Goal: Information Seeking & Learning: Compare options

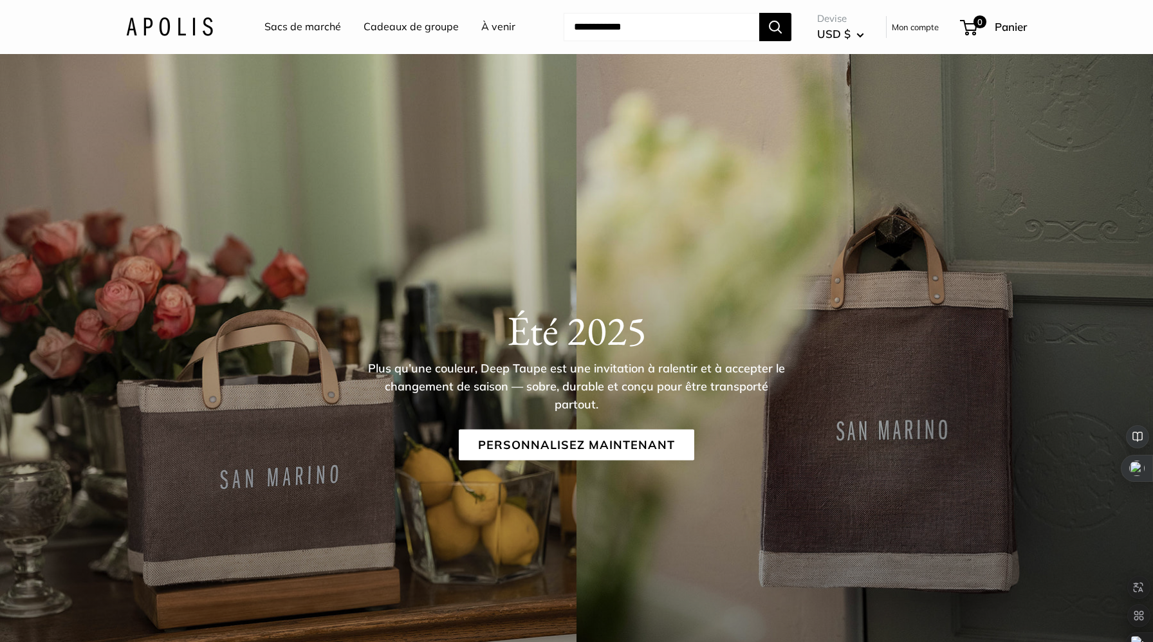
click at [172, 24] on img at bounding box center [169, 26] width 87 height 19
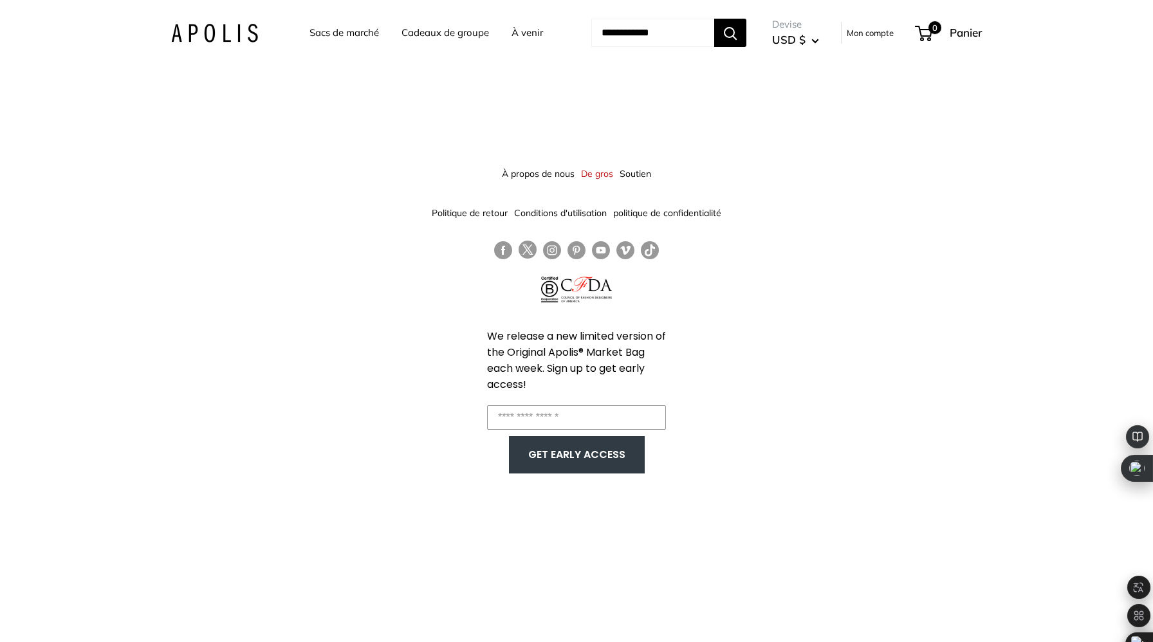
click at [347, 31] on font "Sacs de marché" at bounding box center [343, 32] width 69 height 12
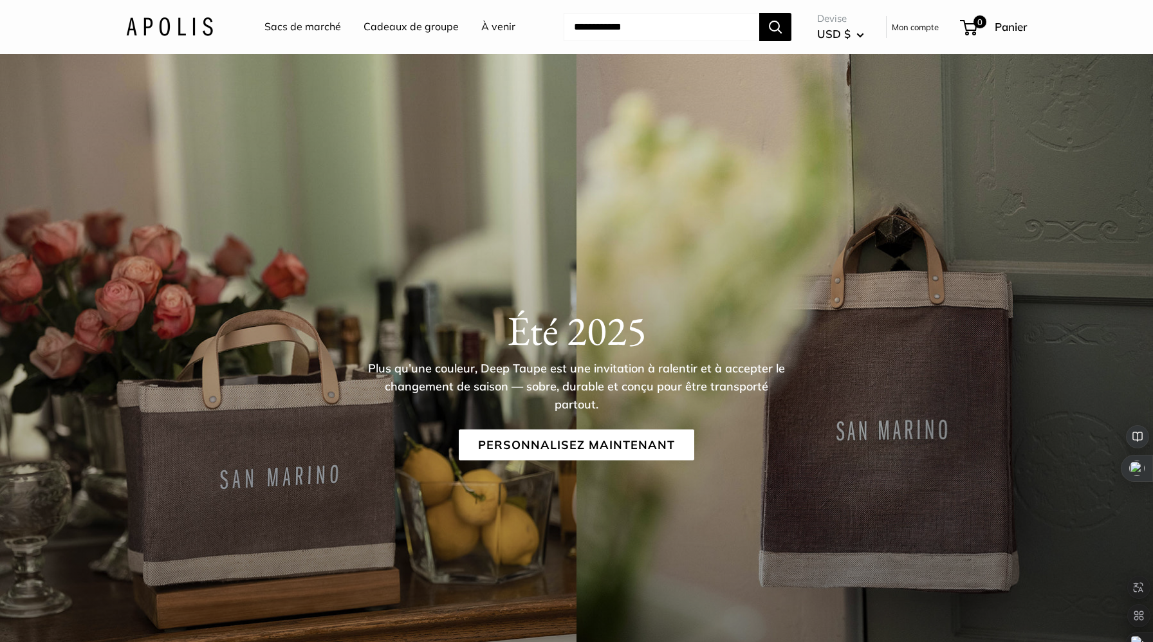
click at [501, 26] on font "À venir" at bounding box center [498, 26] width 34 height 13
click at [500, 22] on font "À venir" at bounding box center [498, 26] width 34 height 13
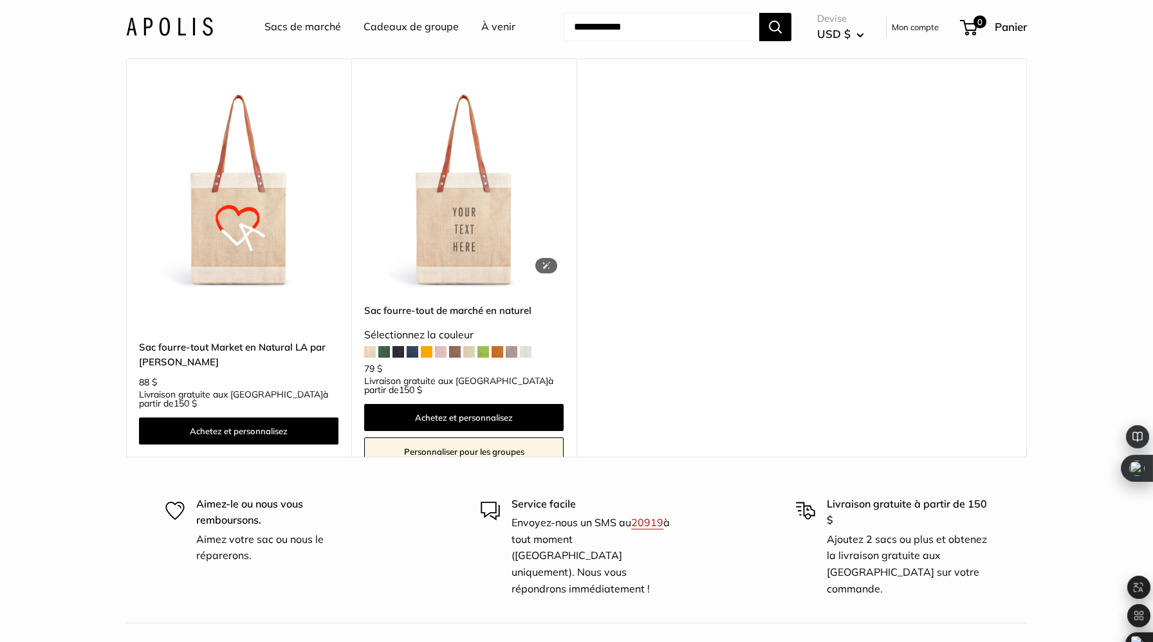
scroll to position [386, 0]
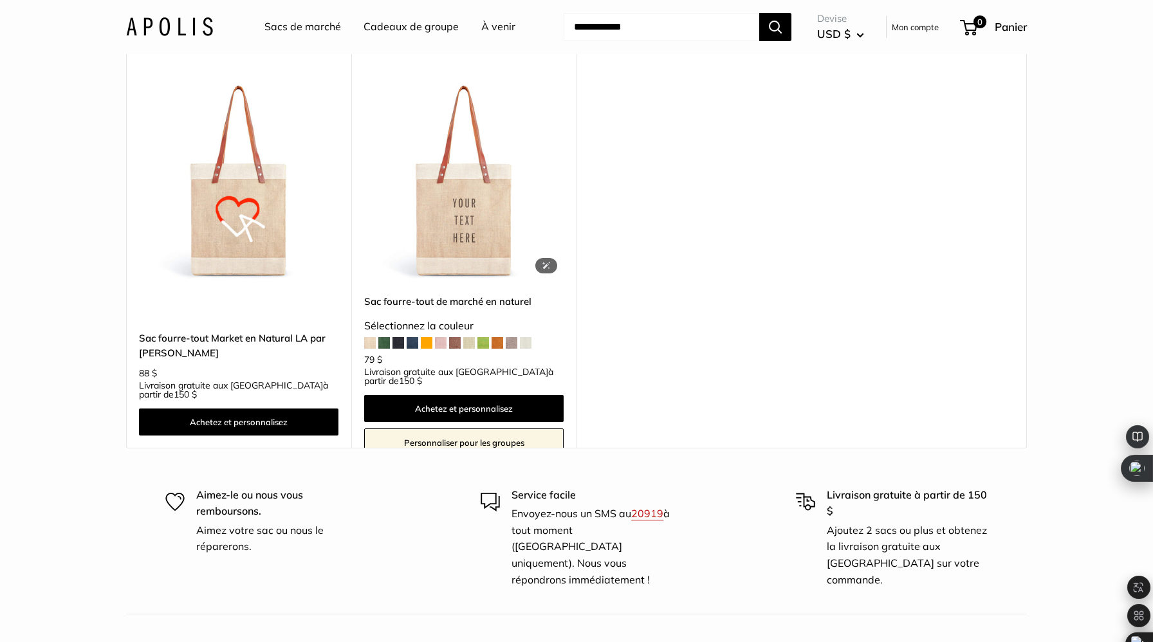
click at [0, 0] on img at bounding box center [0, 0] width 0 height 0
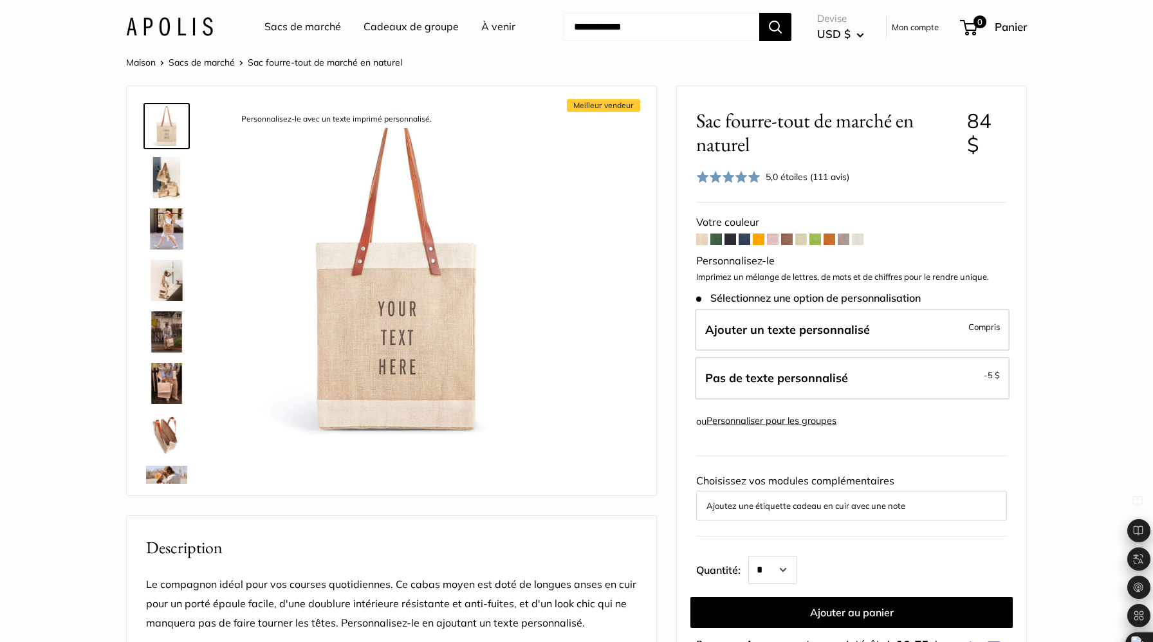
click at [170, 424] on img at bounding box center [166, 434] width 41 height 41
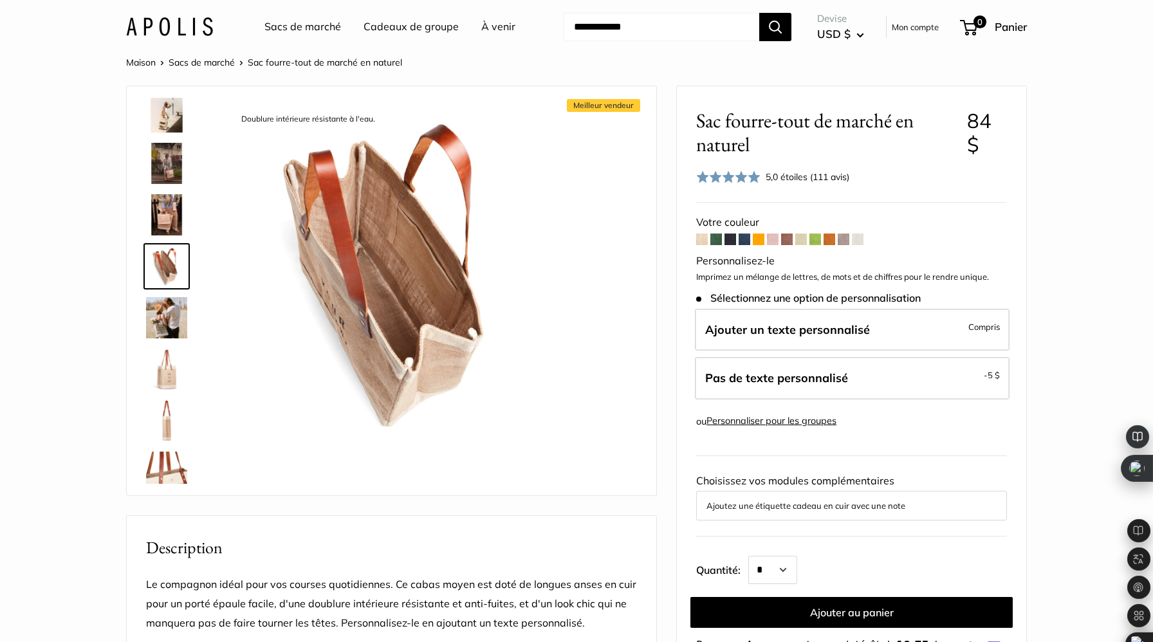
scroll to position [220, 0]
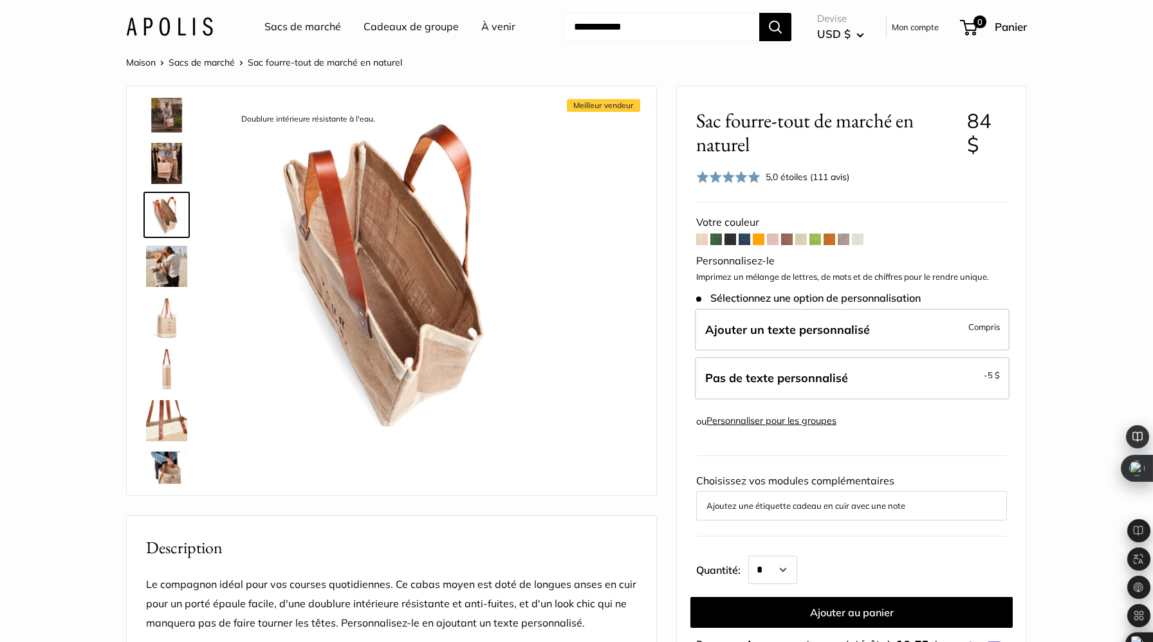
click at [165, 416] on img at bounding box center [166, 420] width 41 height 41
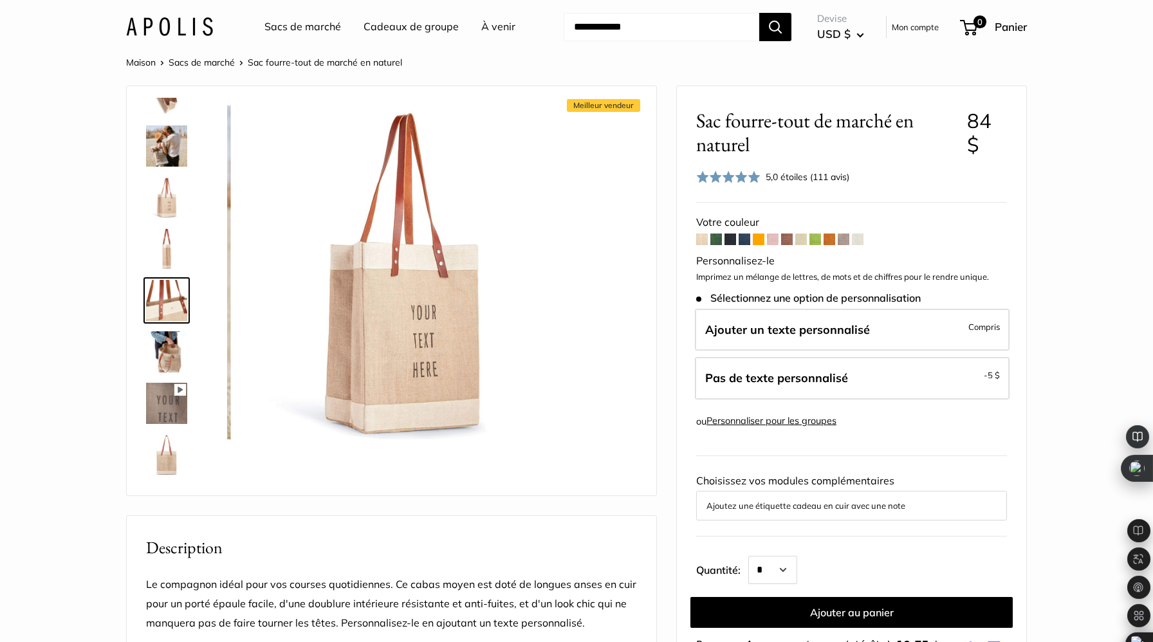
scroll to position [349, 0]
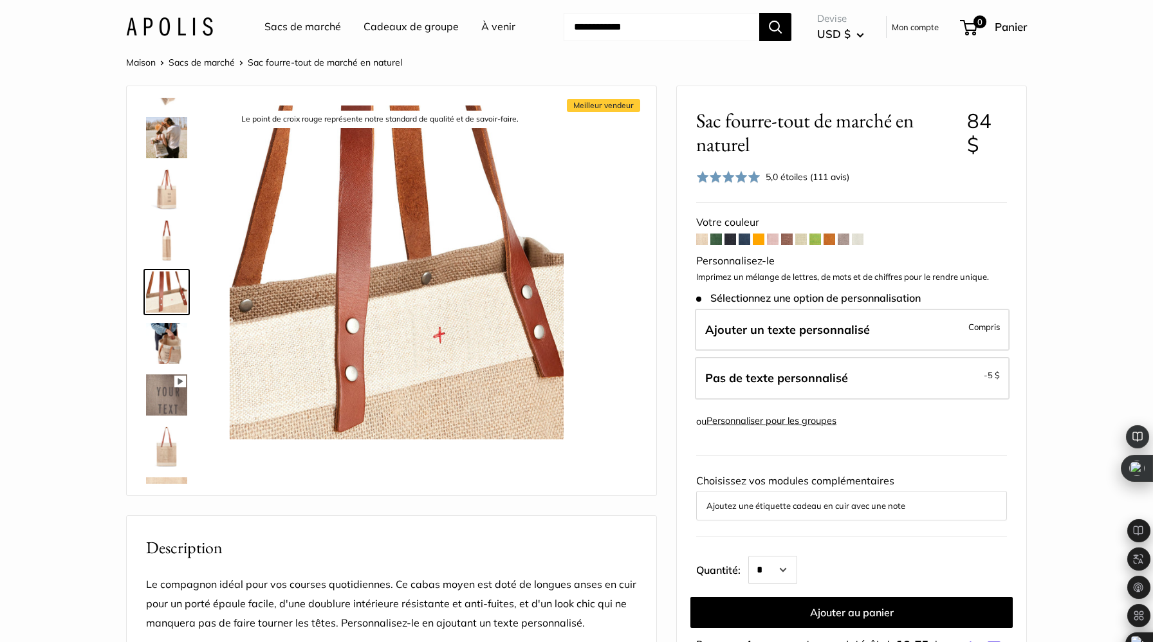
click at [172, 443] on img at bounding box center [166, 446] width 41 height 41
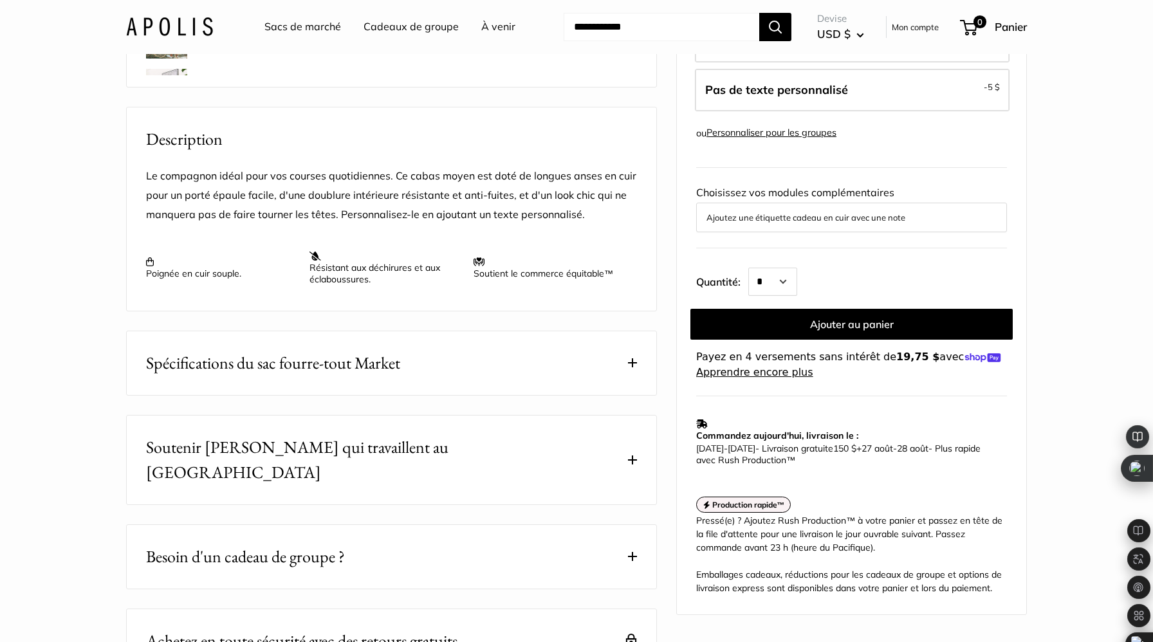
scroll to position [412, 0]
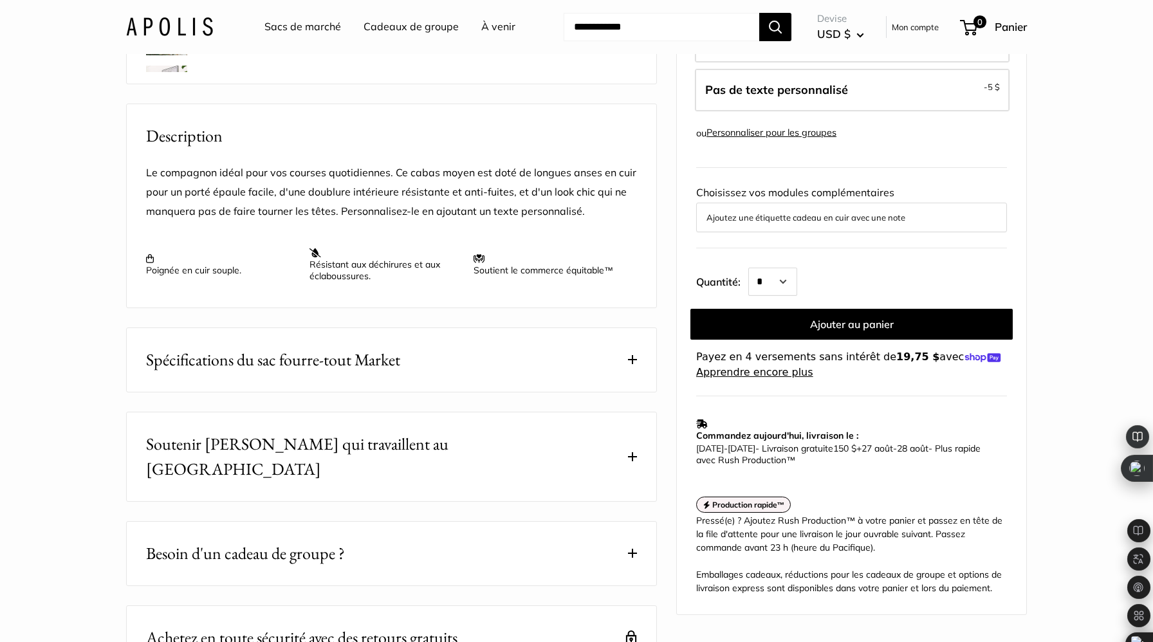
click at [634, 371] on button "Spécifications du sac fourre-tout Market" at bounding box center [391, 360] width 529 height 64
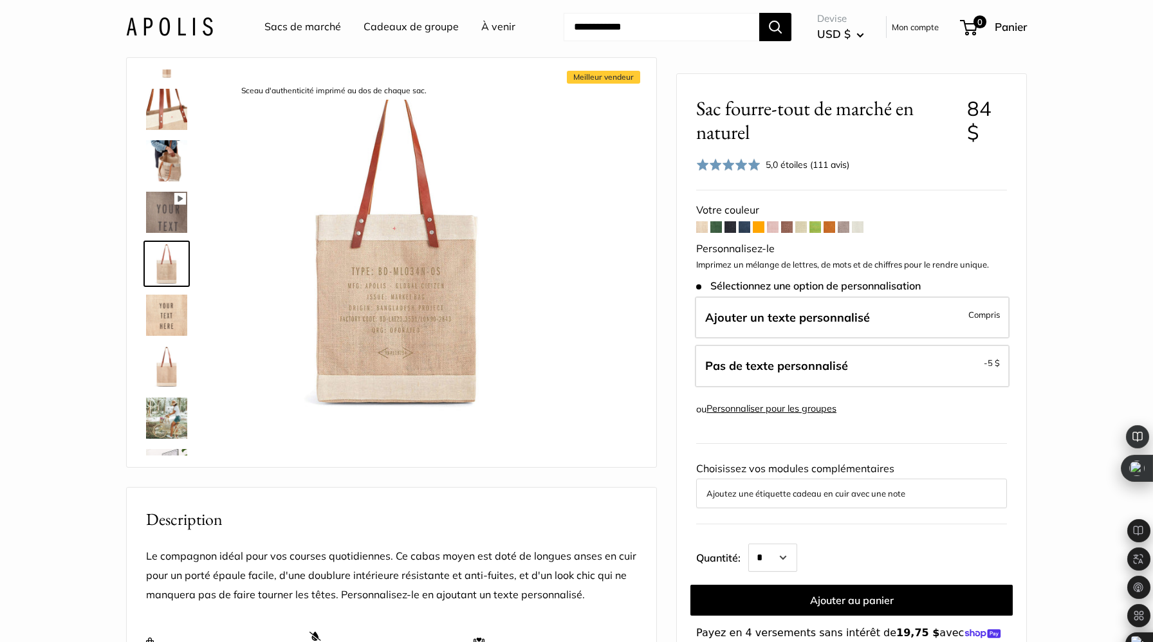
scroll to position [26, 0]
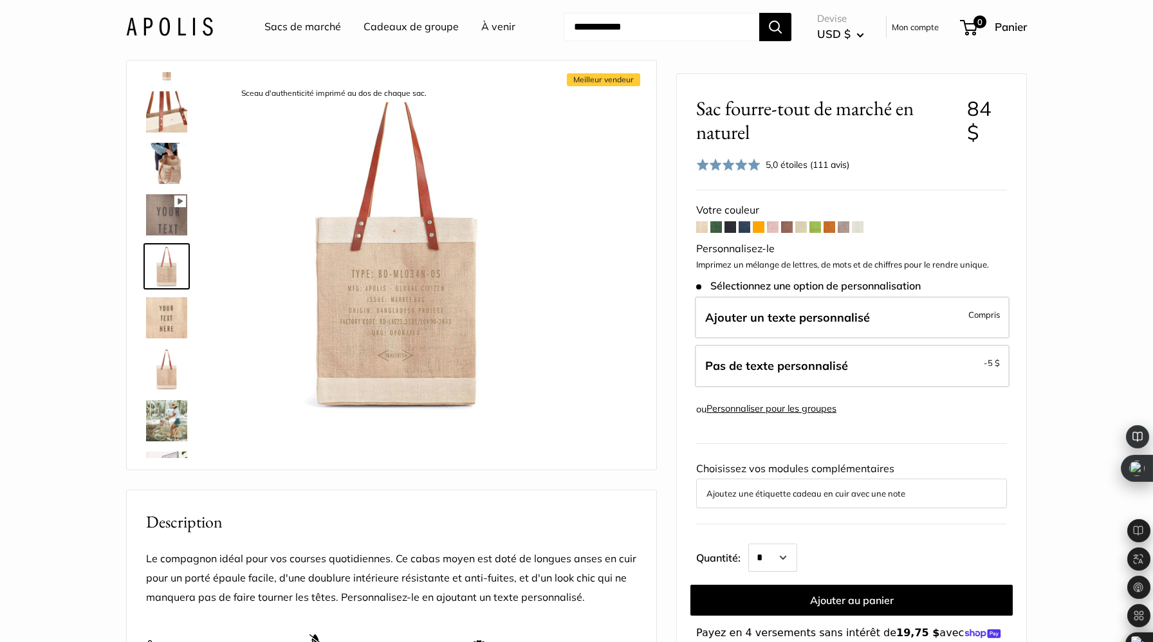
click at [717, 226] on span at bounding box center [716, 227] width 12 height 12
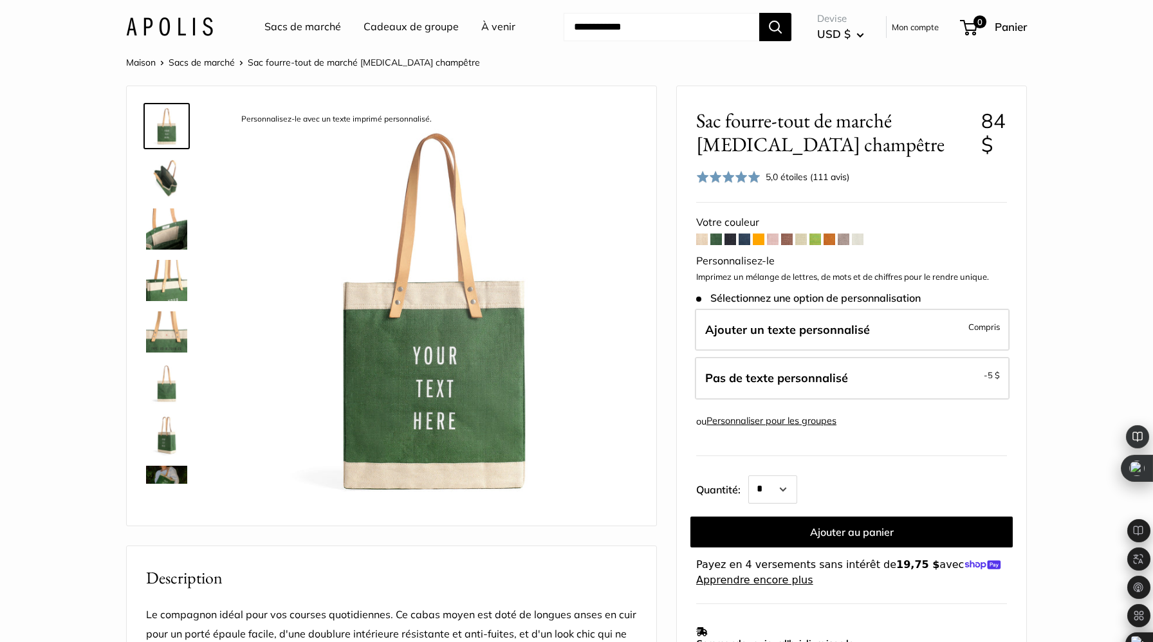
click at [732, 237] on span at bounding box center [730, 240] width 12 height 12
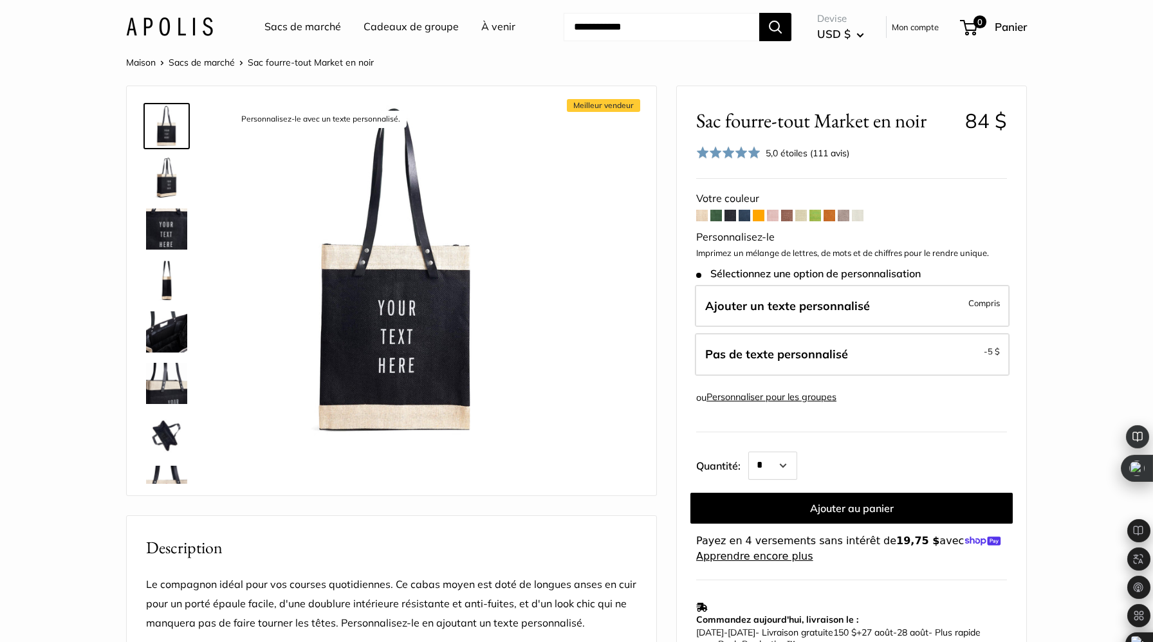
click at [744, 215] on span at bounding box center [745, 216] width 12 height 12
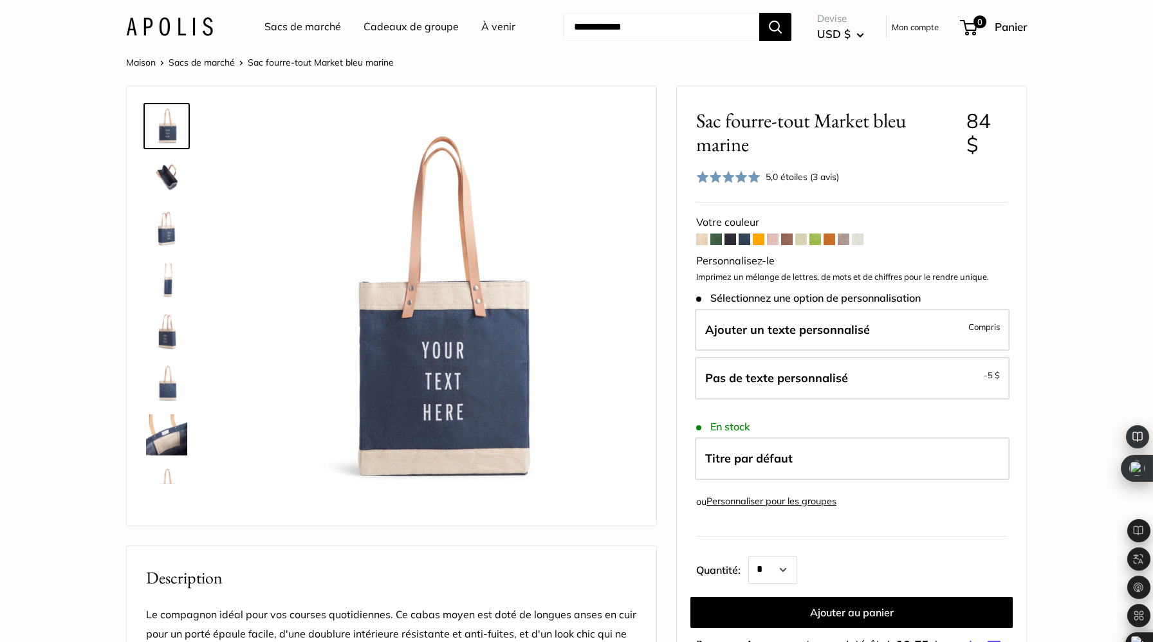
click at [163, 436] on img at bounding box center [166, 434] width 41 height 41
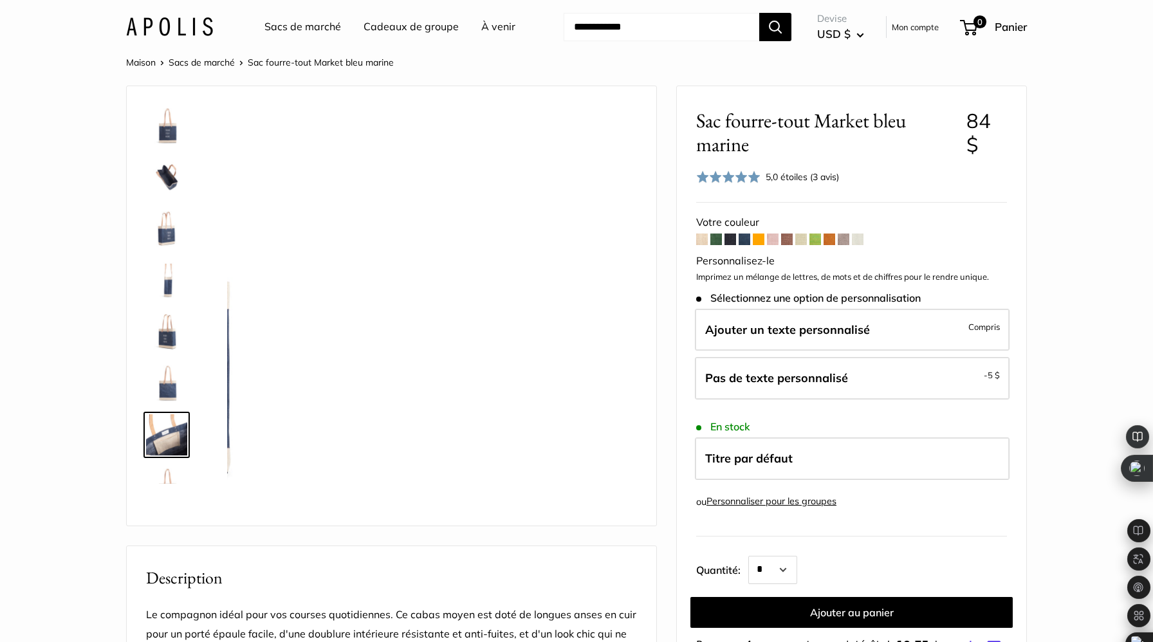
scroll to position [31, 0]
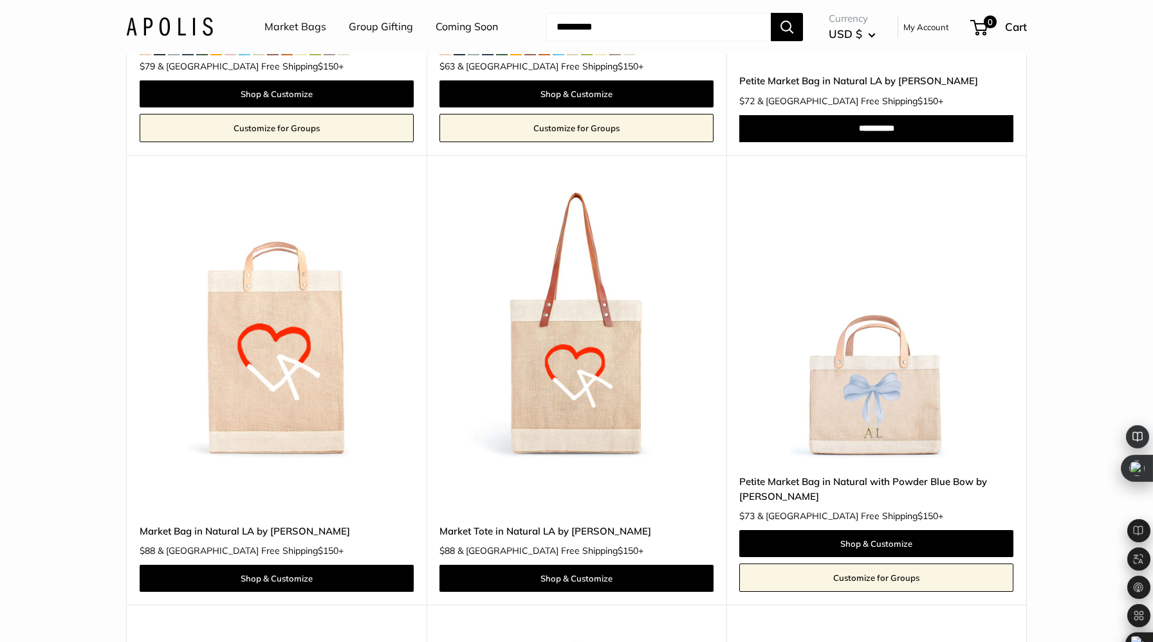
scroll to position [5327, 0]
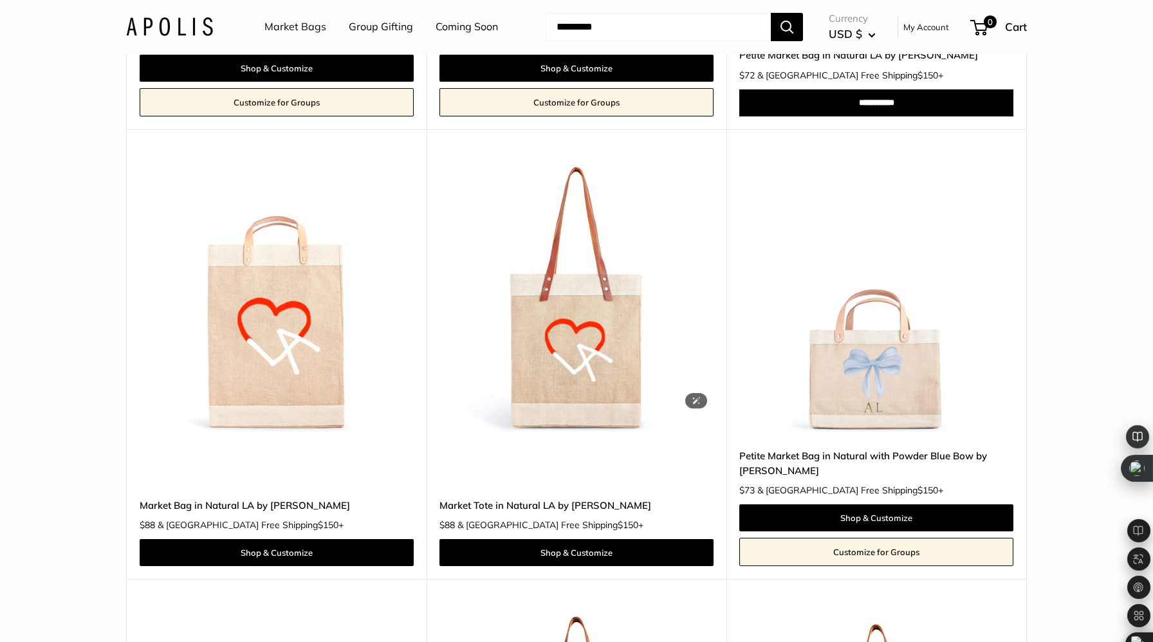
click at [0, 0] on img at bounding box center [0, 0] width 0 height 0
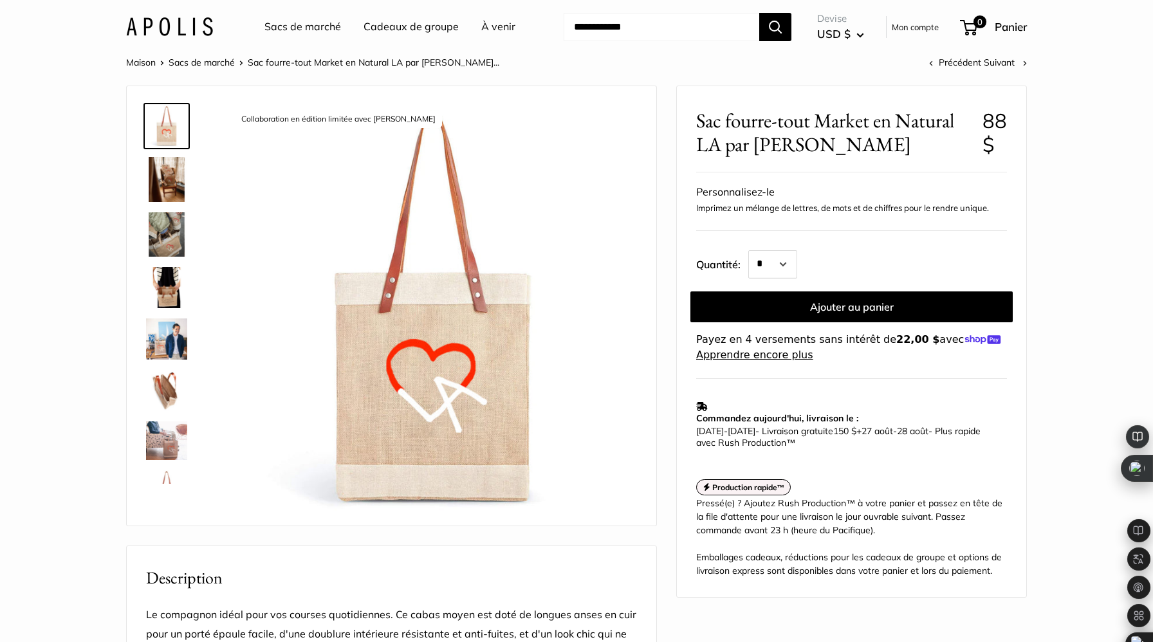
click at [169, 338] on img at bounding box center [166, 338] width 41 height 41
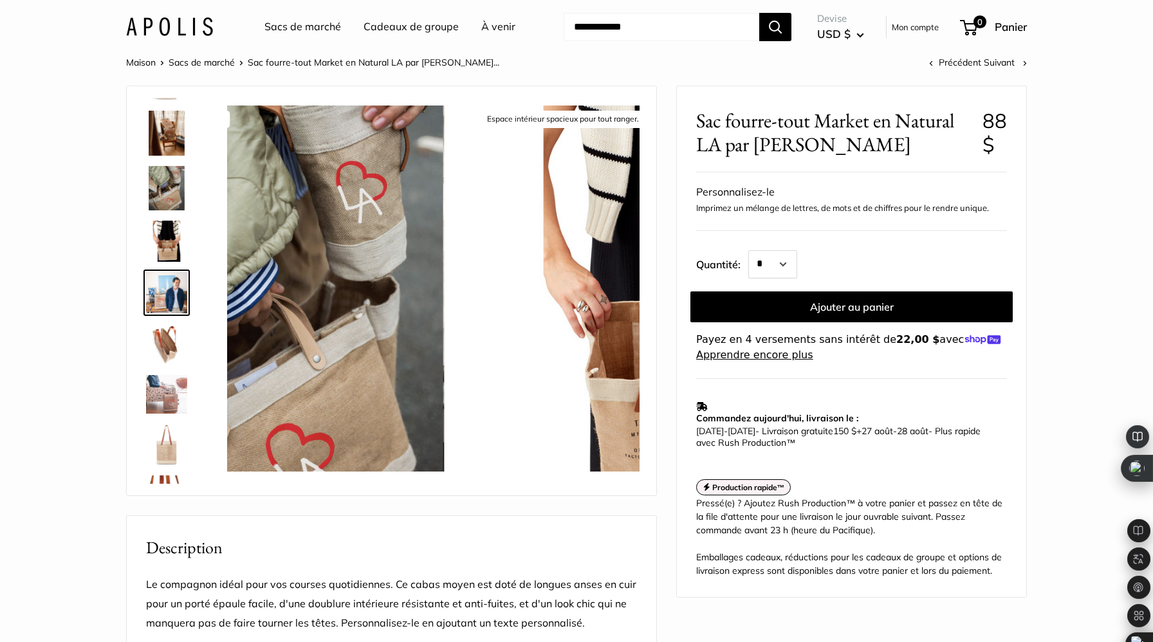
scroll to position [47, 0]
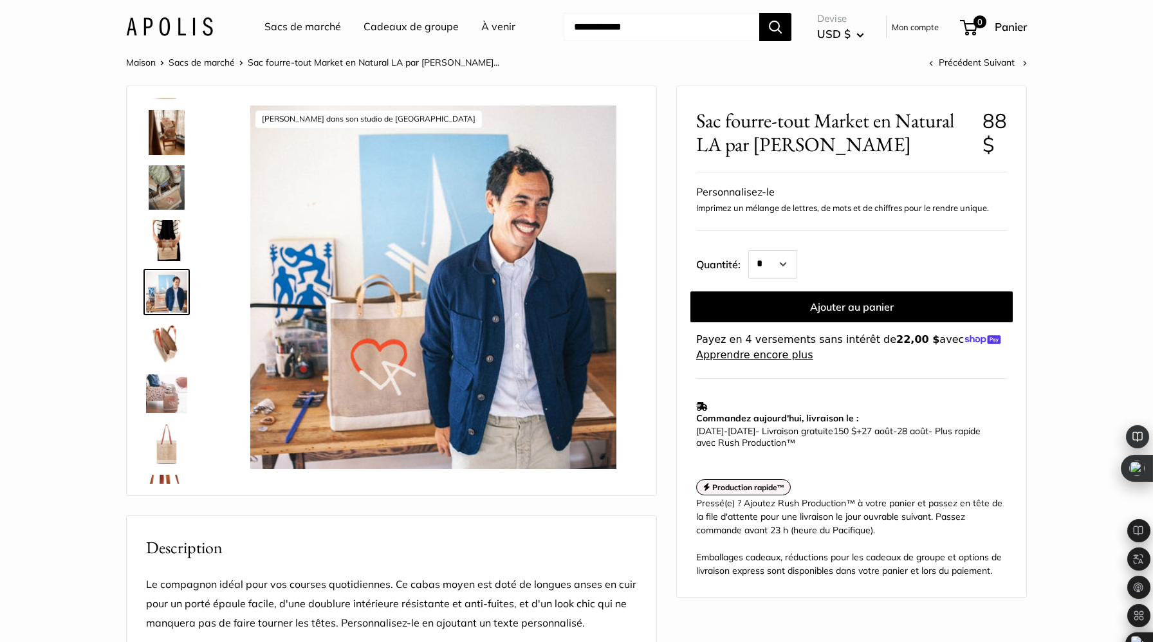
click at [169, 338] on img at bounding box center [166, 343] width 41 height 41
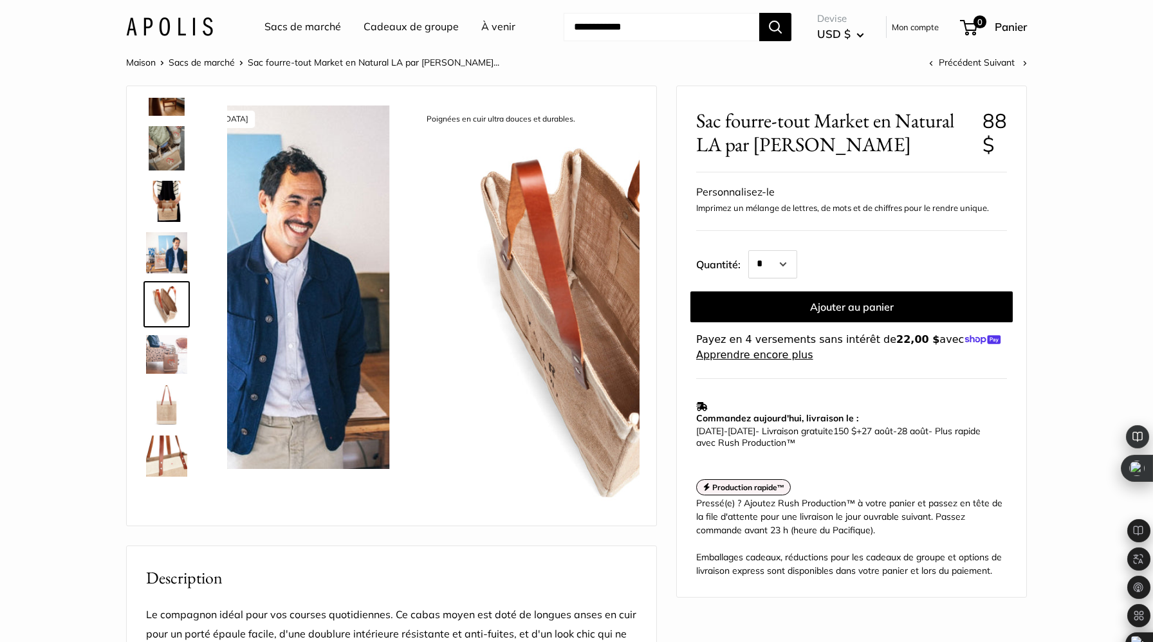
scroll to position [87, 0]
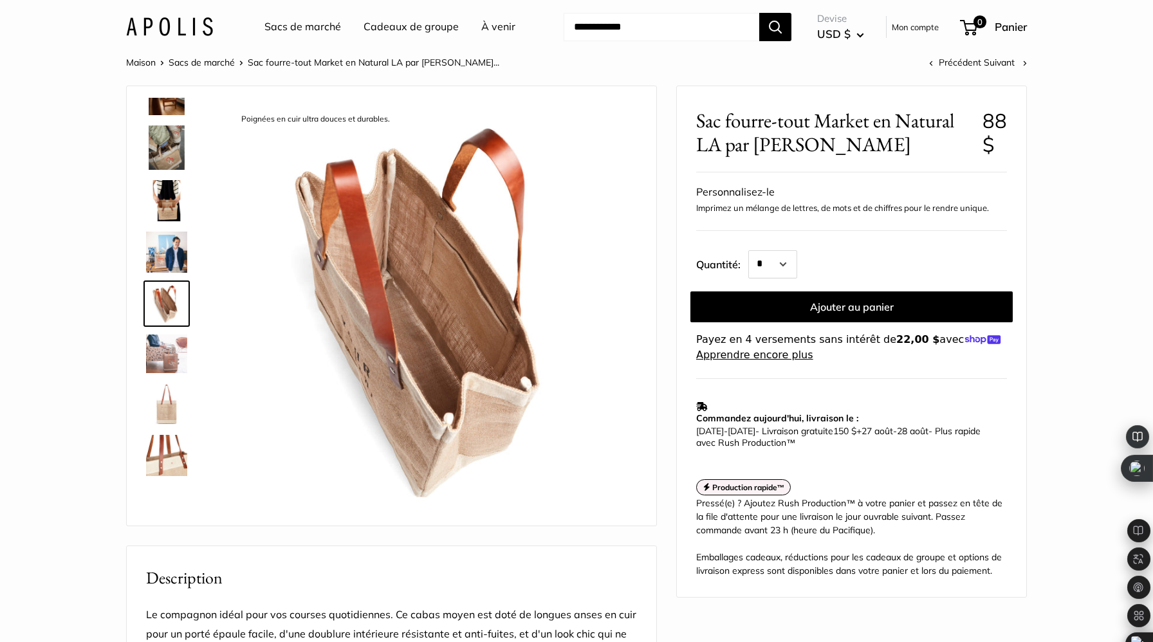
click at [171, 402] on img at bounding box center [166, 403] width 41 height 41
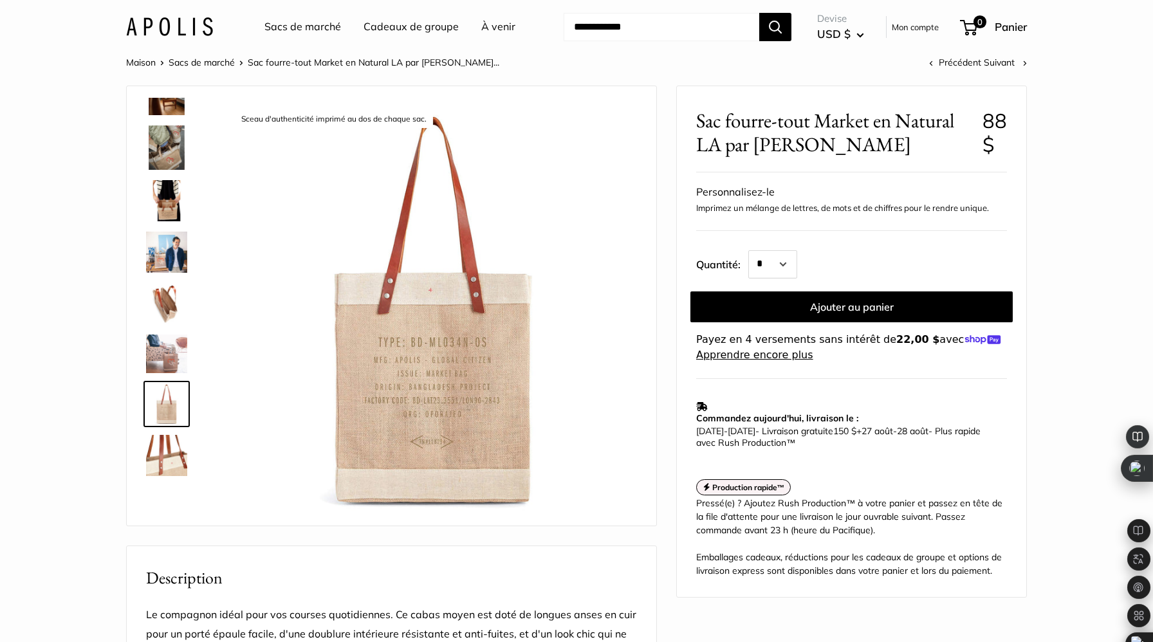
click at [169, 454] on img at bounding box center [166, 455] width 41 height 41
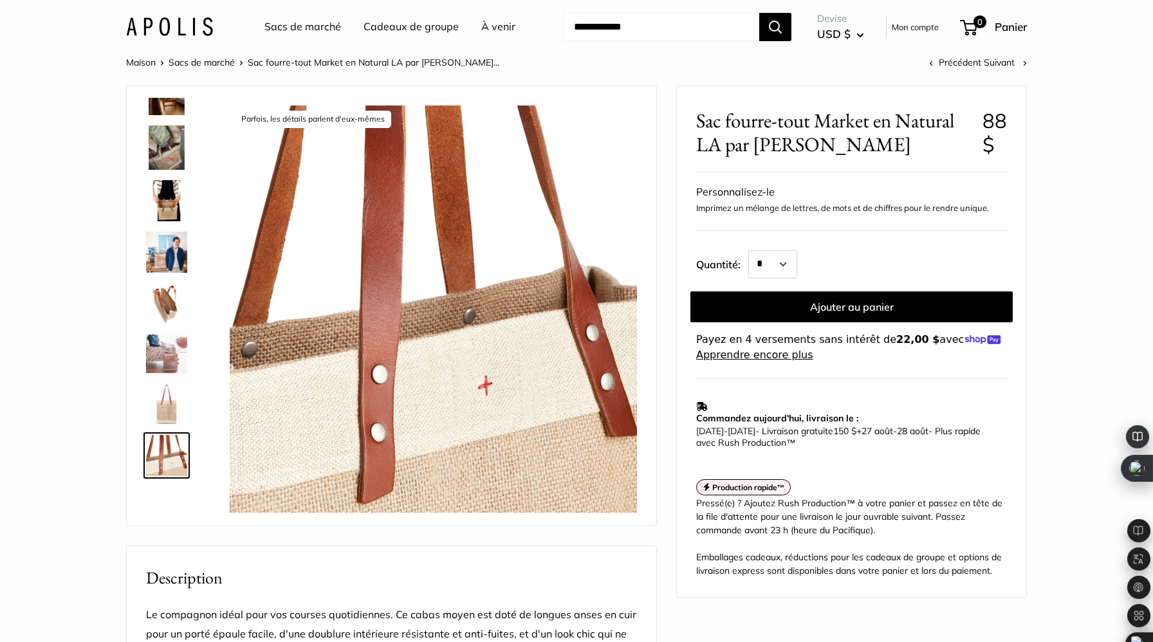
click at [165, 142] on img at bounding box center [166, 147] width 41 height 45
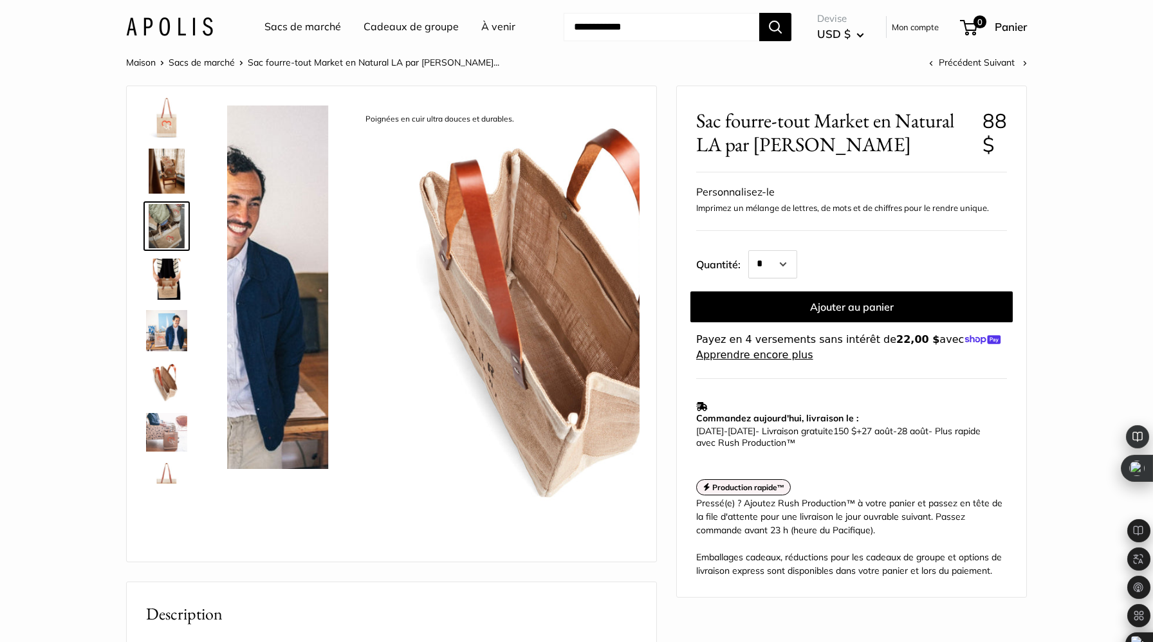
scroll to position [0, 0]
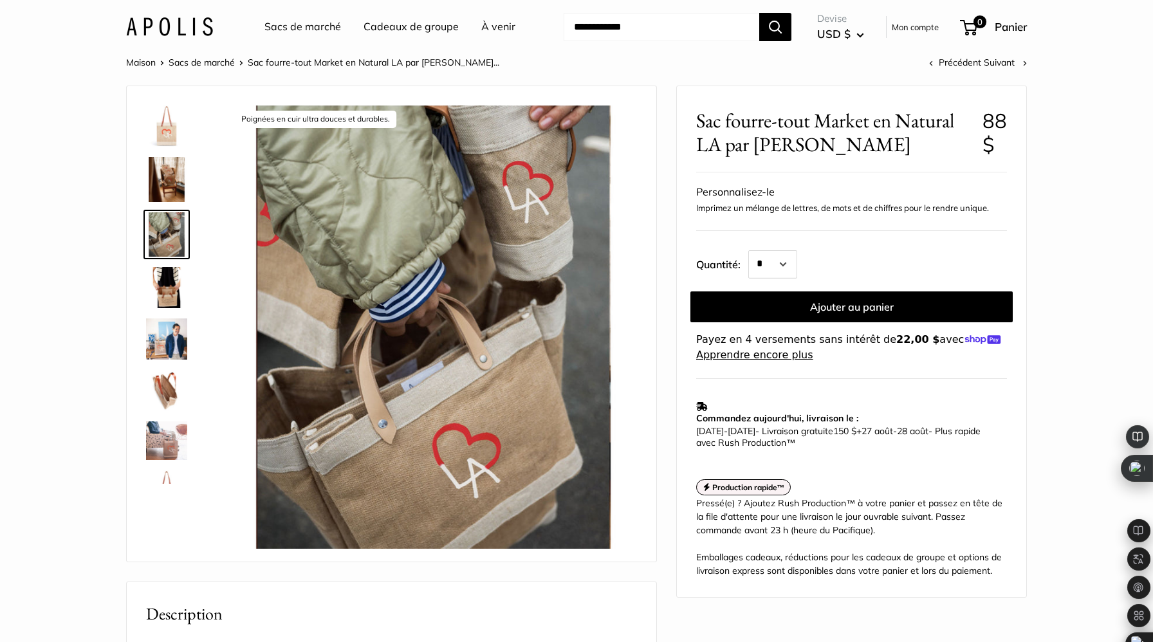
click at [171, 122] on img at bounding box center [166, 126] width 41 height 41
